Goal: Information Seeking & Learning: Learn about a topic

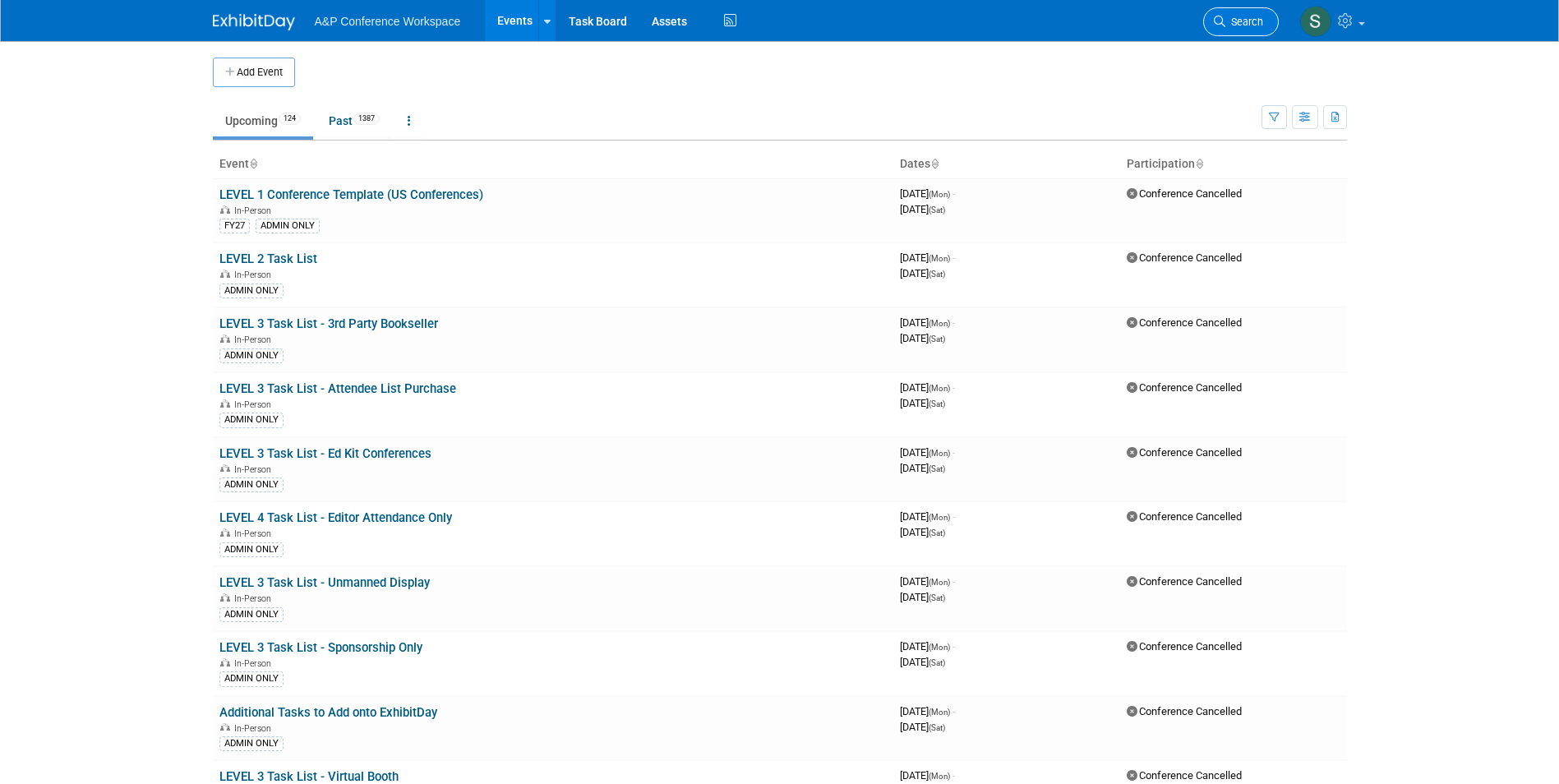
click at [1228, 23] on span "Search" at bounding box center [1244, 21] width 38 height 12
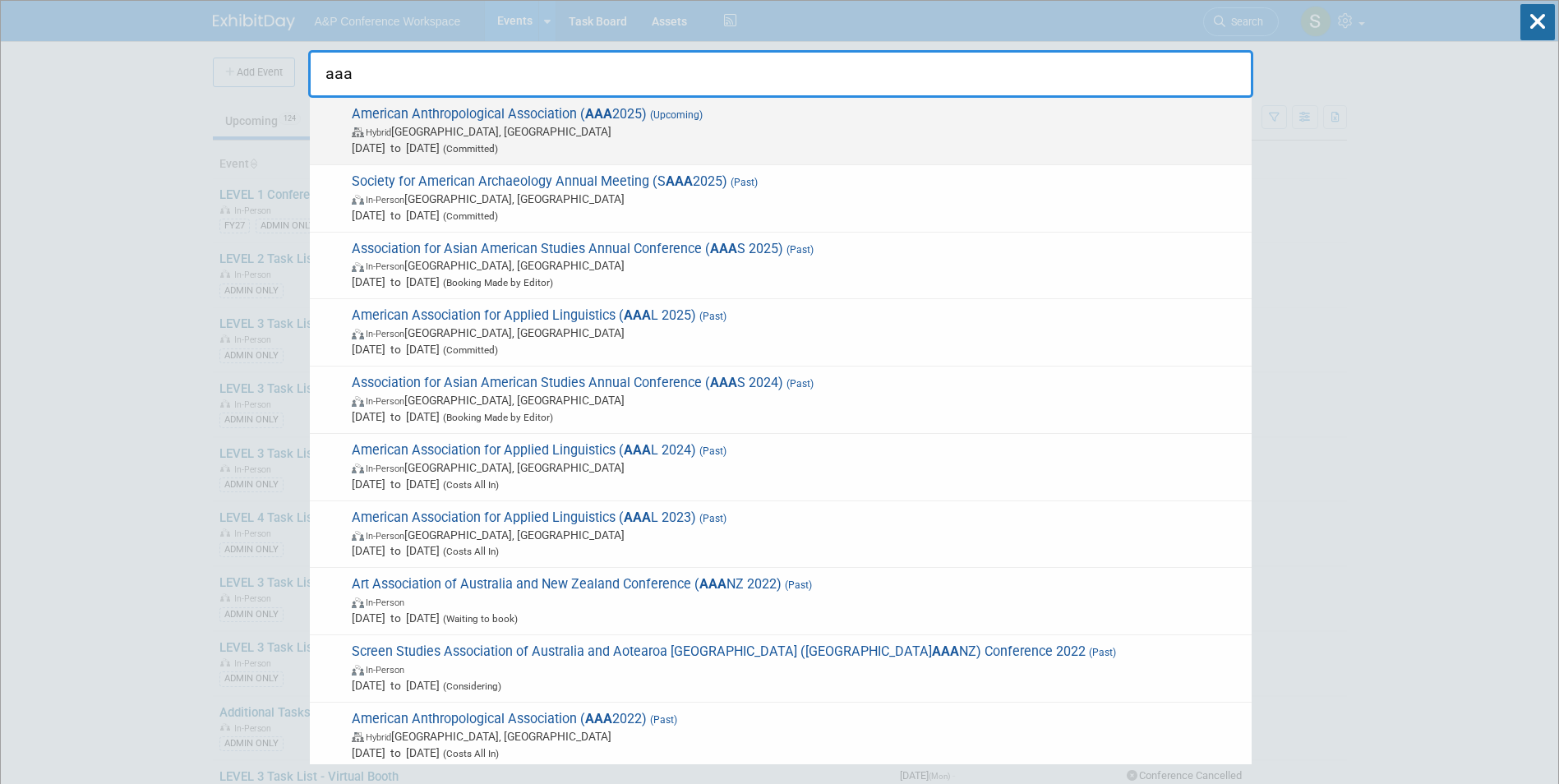
type input "aaa"
click at [576, 106] on span "American Anthropological Association ( AAA 2025) (Upcoming) Hybrid [GEOGRAPHIC_…" at bounding box center [795, 131] width 897 height 50
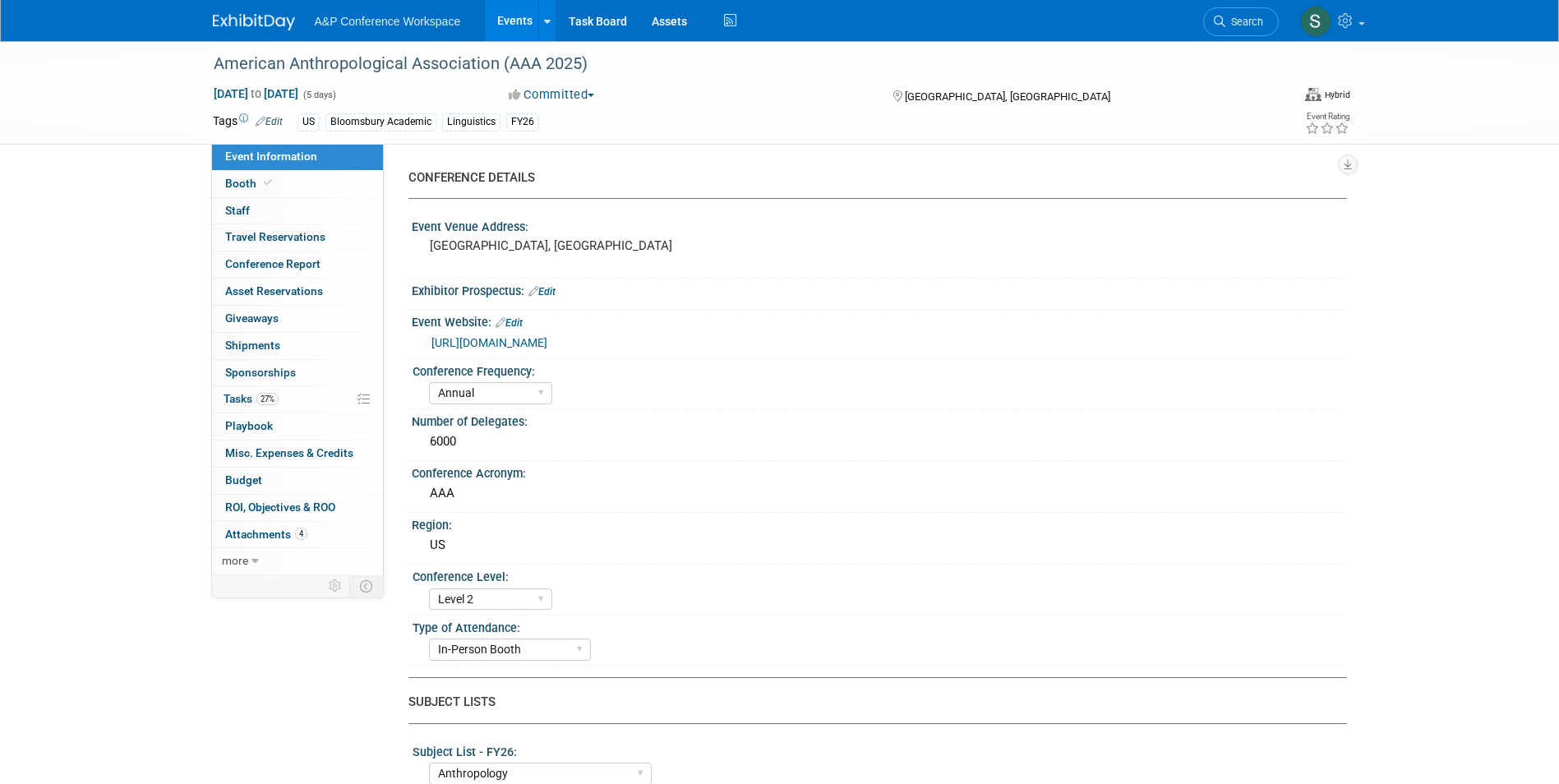
select select "Annual"
select select "Level 2"
select select "In-Person Booth"
select select "Anthropology"
select select "Bloomsbury Academic"
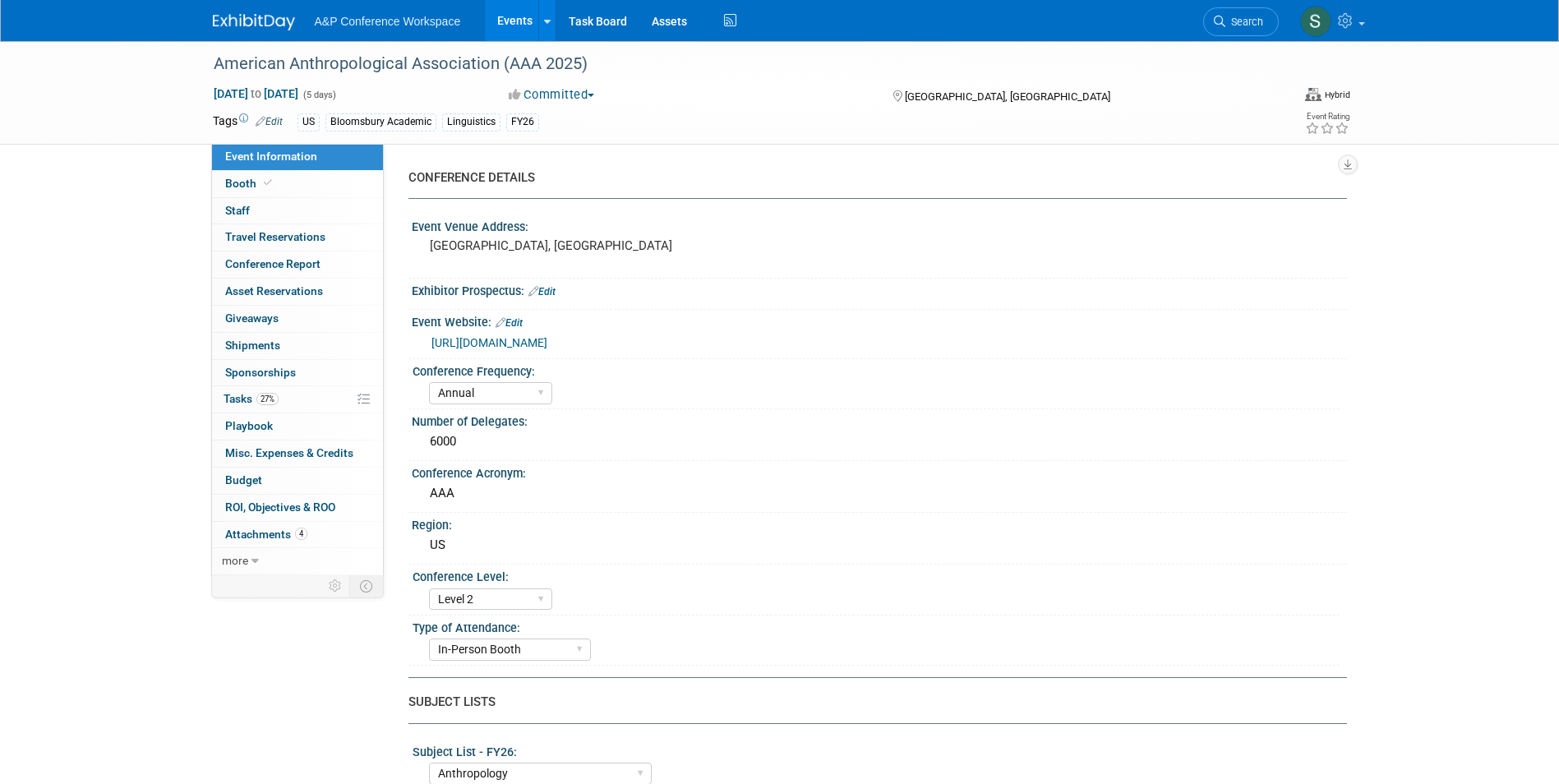
select select "[PERSON_NAME]"
select select "Networking/Commissioning"
click at [274, 542] on link "4 Attachments 4" at bounding box center [297, 535] width 171 height 26
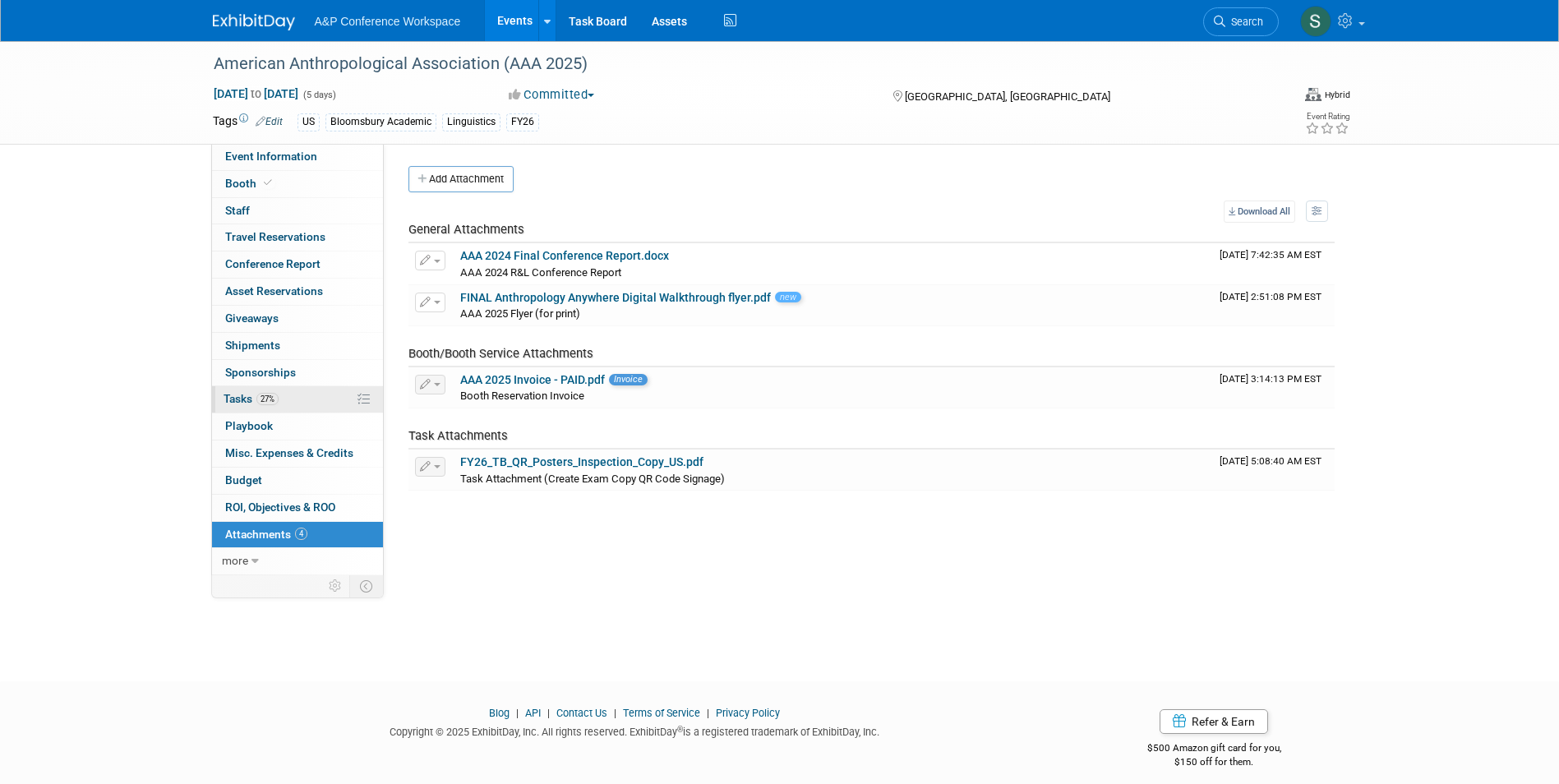
click at [285, 398] on link "27% Tasks 27%" at bounding box center [297, 399] width 171 height 26
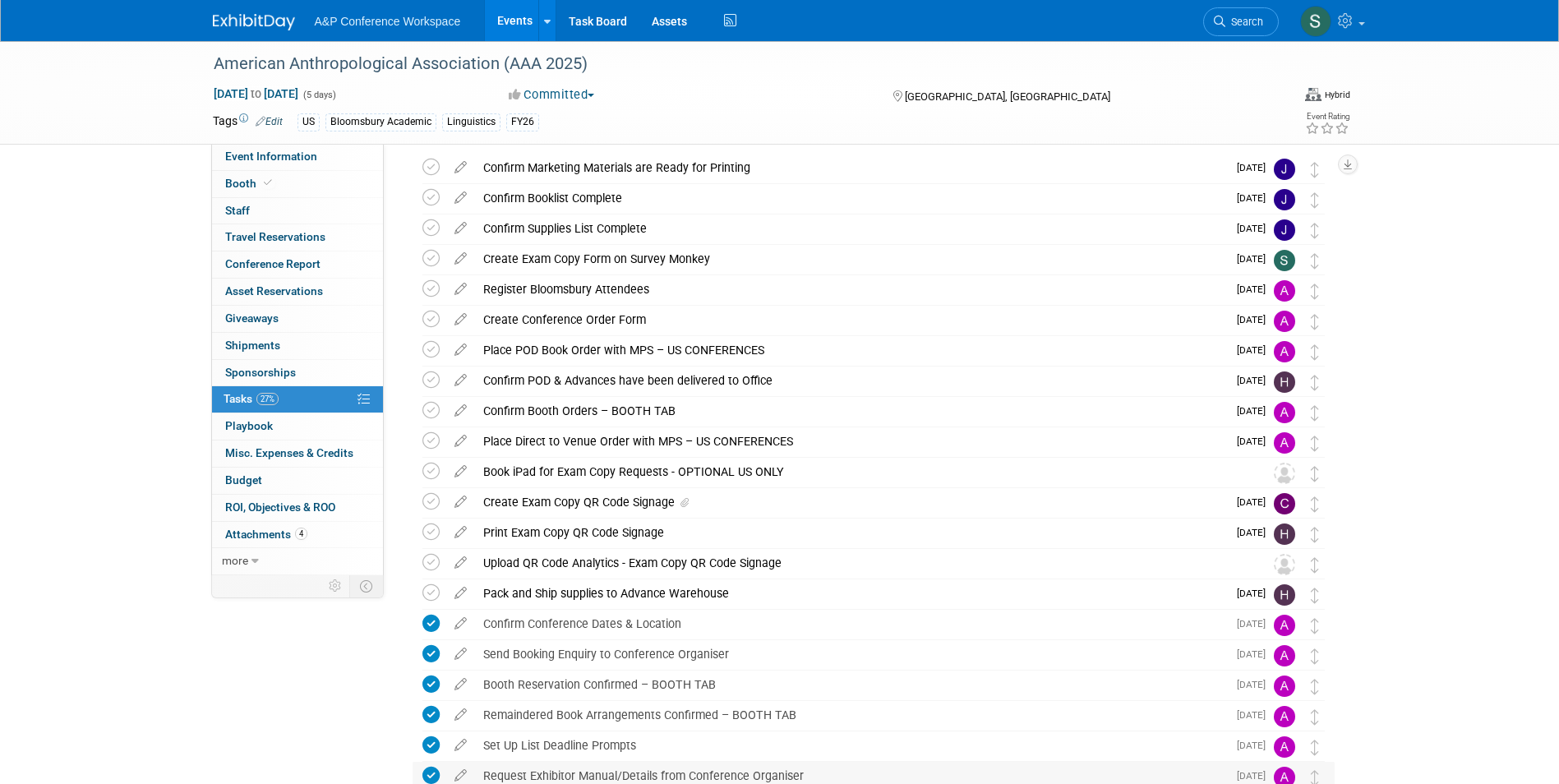
scroll to position [31, 0]
